Goal: Task Accomplishment & Management: Use online tool/utility

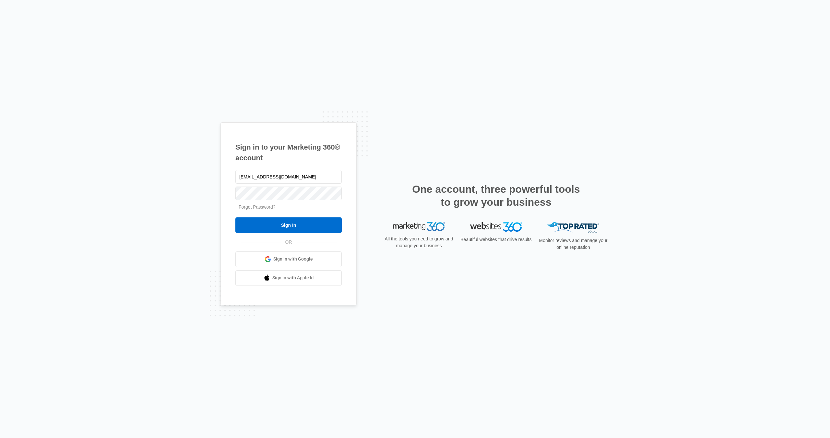
type input "[EMAIL_ADDRESS][DOMAIN_NAME]"
click at [288, 225] on input "Sign In" at bounding box center [288, 225] width 106 height 16
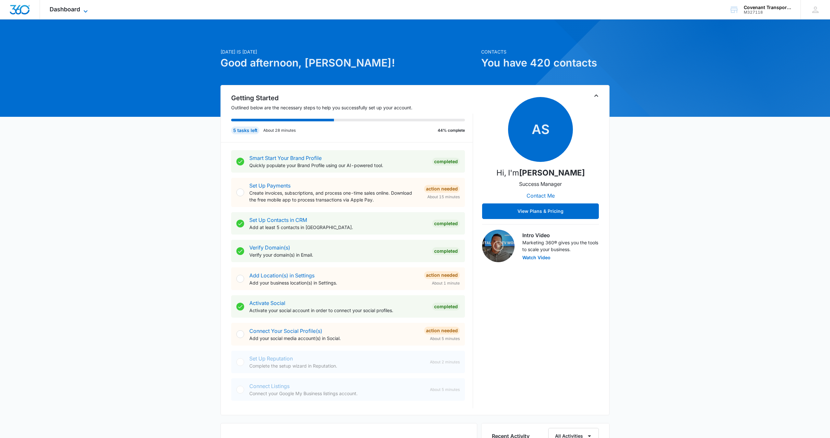
click at [85, 8] on icon at bounding box center [86, 11] width 8 height 8
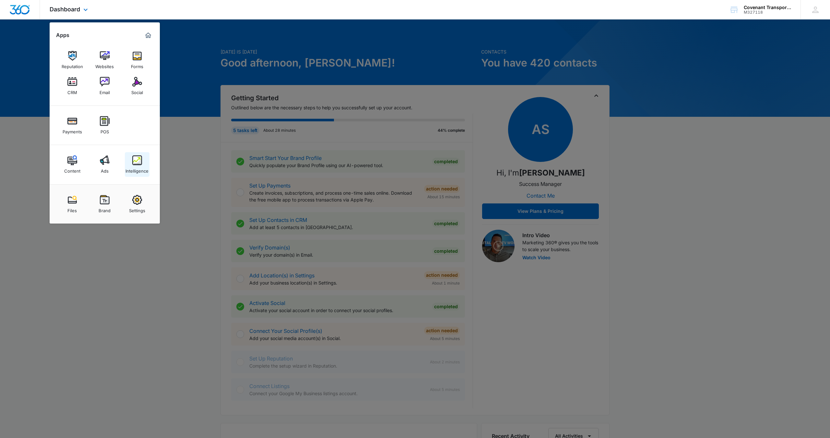
click at [135, 165] on div "Intelligence" at bounding box center [136, 169] width 23 height 8
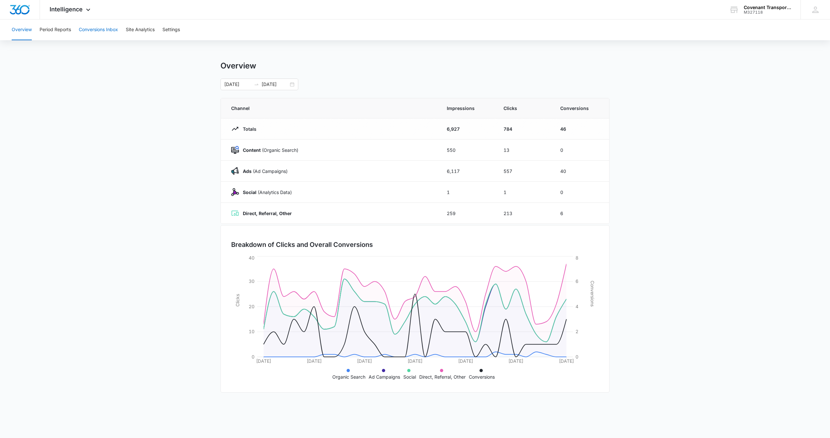
click at [105, 33] on button "Conversions Inbox" at bounding box center [98, 29] width 39 height 21
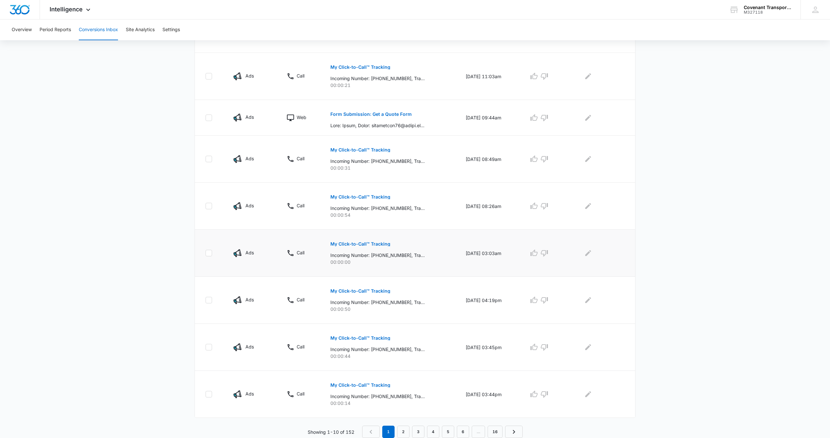
scroll to position [245, 0]
click at [401, 115] on p "Form Submission: Get a Quote Form" at bounding box center [370, 114] width 81 height 5
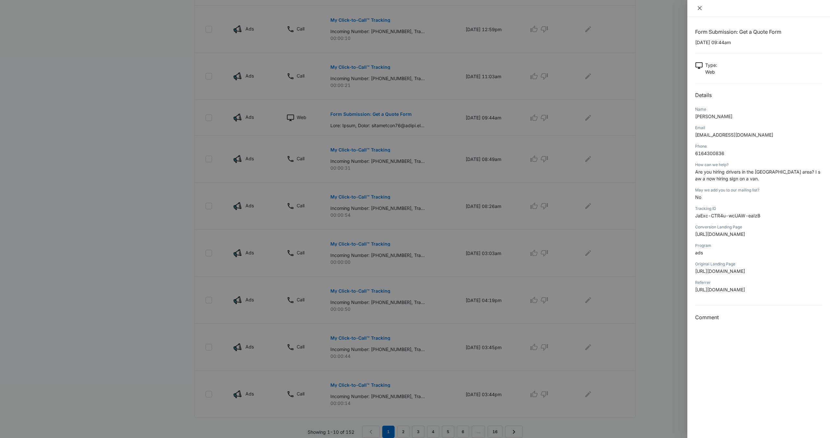
click at [697, 9] on icon "close" at bounding box center [699, 8] width 5 height 5
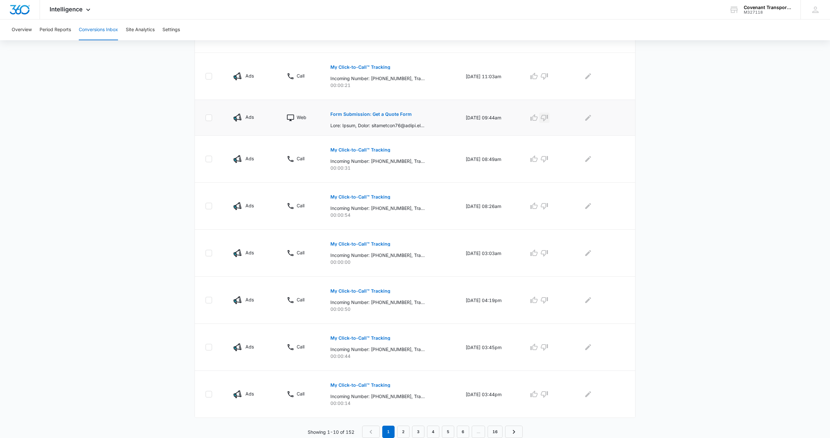
click at [546, 118] on icon "button" at bounding box center [544, 118] width 8 height 8
click at [538, 254] on icon "button" at bounding box center [534, 253] width 8 height 8
click at [538, 206] on icon "button" at bounding box center [534, 206] width 8 height 8
click at [546, 76] on icon "button" at bounding box center [544, 76] width 8 height 8
click at [548, 158] on icon "button" at bounding box center [544, 159] width 8 height 8
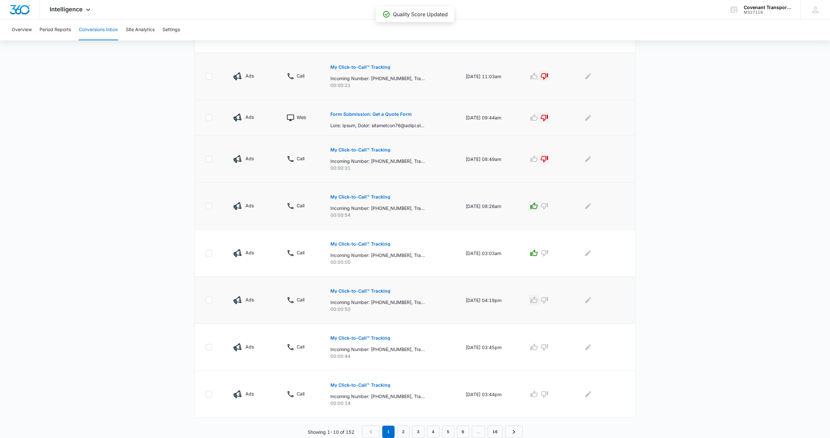
click at [538, 299] on icon "button" at bounding box center [534, 300] width 8 height 8
click at [548, 345] on icon "button" at bounding box center [544, 347] width 7 height 6
click at [548, 394] on icon "button" at bounding box center [544, 394] width 8 height 8
click at [811, 14] on icon at bounding box center [815, 10] width 10 height 10
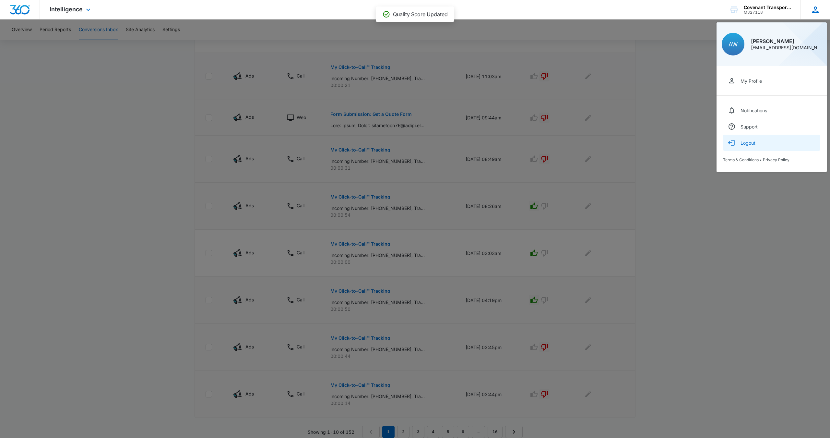
click at [745, 142] on div "Logout" at bounding box center [747, 143] width 15 height 6
